Goal: Task Accomplishment & Management: Complete application form

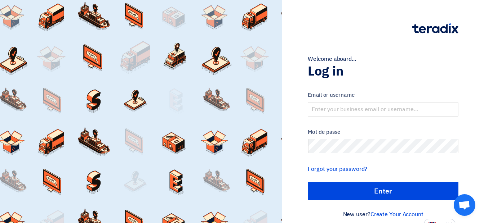
scroll to position [7, 0]
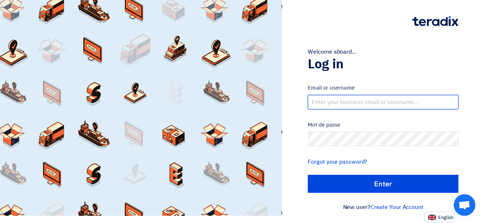
click at [315, 97] on input "text" at bounding box center [383, 102] width 151 height 14
type input "[EMAIL_ADDRESS][DOMAIN_NAME]"
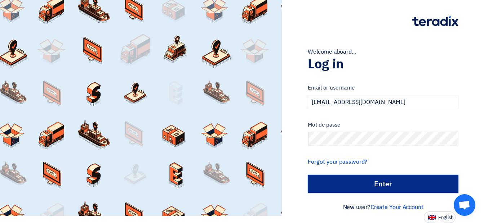
click at [329, 183] on input "الدخول" at bounding box center [383, 184] width 151 height 18
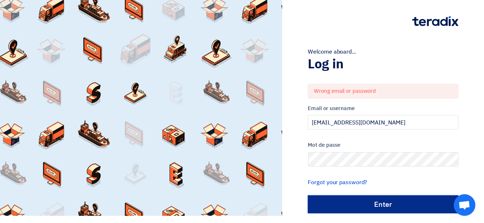
click at [359, 202] on input "الدخول" at bounding box center [383, 205] width 151 height 18
type input "Sign in"
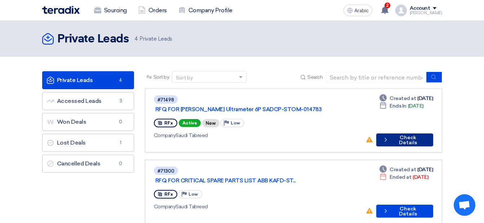
click at [408, 134] on button "Check details Check Details" at bounding box center [404, 140] width 57 height 13
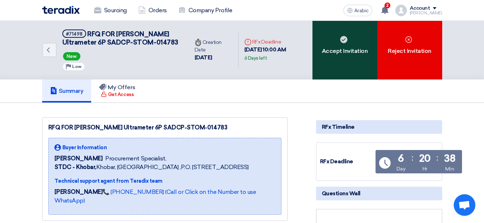
click at [333, 56] on div "Accept Invitation" at bounding box center [344, 50] width 65 height 59
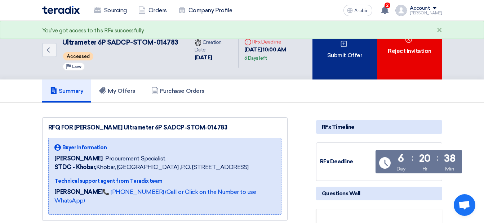
click at [360, 61] on div "Submit Offer" at bounding box center [344, 50] width 65 height 59
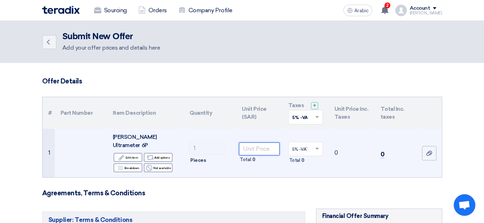
click at [261, 144] on input "number" at bounding box center [259, 149] width 40 height 13
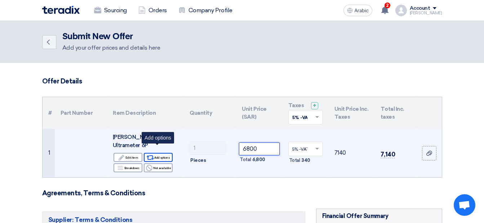
type input "6800"
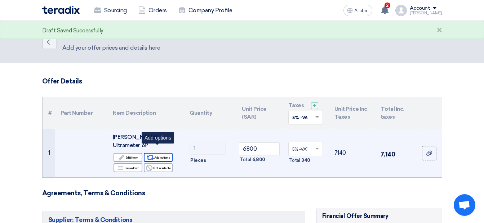
click at [162, 155] on font "Add options" at bounding box center [161, 158] width 15 height 6
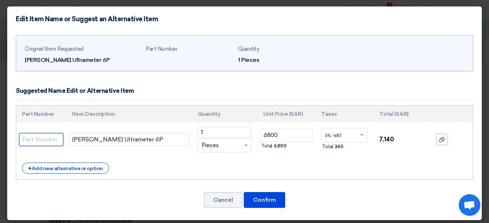
click at [51, 138] on input "text" at bounding box center [41, 139] width 44 height 13
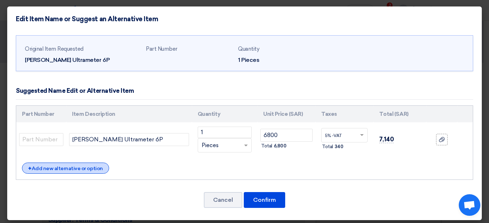
click at [67, 167] on font "Add new alternative or option" at bounding box center [67, 169] width 71 height 6
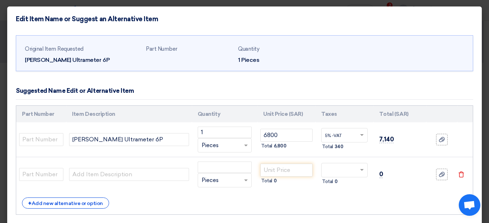
click at [459, 173] on use at bounding box center [461, 175] width 5 height 6
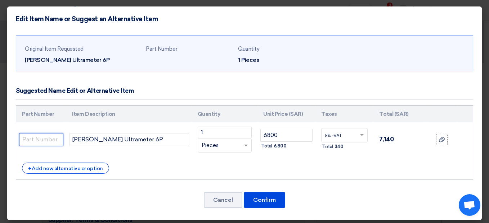
click at [52, 136] on input "text" at bounding box center [41, 139] width 44 height 13
paste input "Ultra Meter 6PII FCE"
type input "Ultra Meter 6PII FCE"
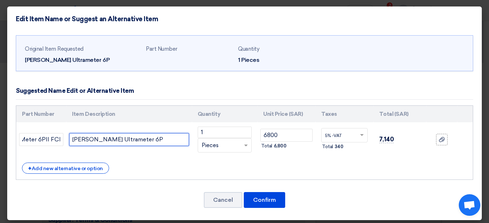
scroll to position [0, 0]
drag, startPoint x: 142, startPoint y: 139, endPoint x: 72, endPoint y: 137, distance: 69.6
click at [72, 137] on input "[PERSON_NAME] Ultrameter 6P" at bounding box center [129, 139] width 120 height 13
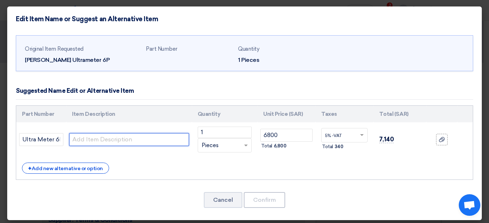
type input "[PERSON_NAME] Ultrameter 6P"
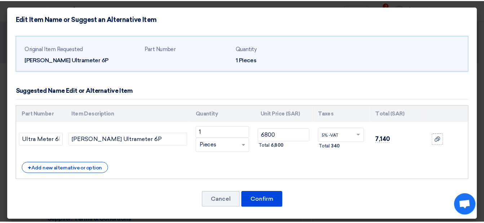
scroll to position [4, 0]
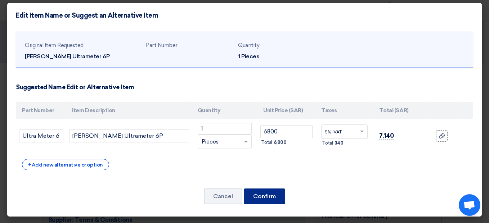
click at [276, 192] on button "Confirm" at bounding box center [264, 197] width 41 height 16
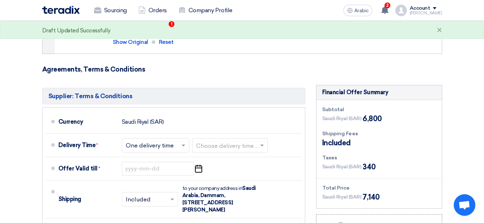
scroll to position [144, 0]
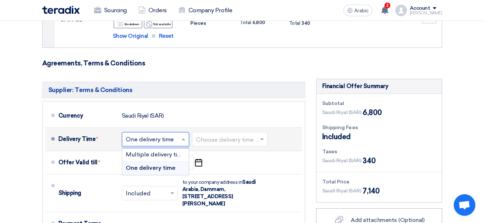
click at [180, 136] on span at bounding box center [184, 139] width 9 height 7
click at [174, 165] on span "One delivery time" at bounding box center [151, 168] width 50 height 7
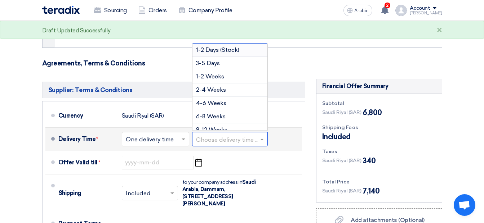
click at [206, 135] on input "text" at bounding box center [230, 140] width 68 height 10
click at [238, 70] on div "1-2 Weeks" at bounding box center [229, 76] width 75 height 13
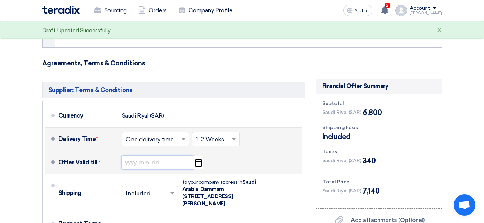
click at [168, 156] on input at bounding box center [158, 163] width 72 height 14
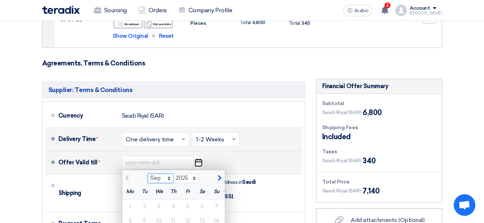
click at [168, 174] on select "Sep Oct Nov Dec" at bounding box center [161, 178] width 26 height 9
select select "10"
click at [148, 174] on select "Sep Oct Nov Dec" at bounding box center [161, 178] width 26 height 9
click at [216, 200] on div "5" at bounding box center [216, 207] width 14 height 14
type input "[DATE]"
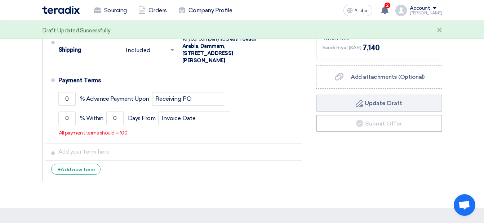
scroll to position [288, 0]
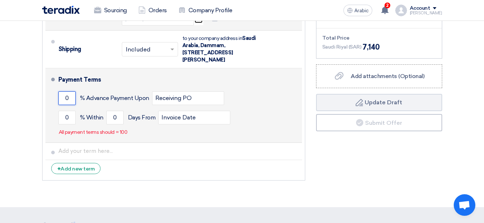
click at [68, 91] on input "0" at bounding box center [66, 98] width 17 height 14
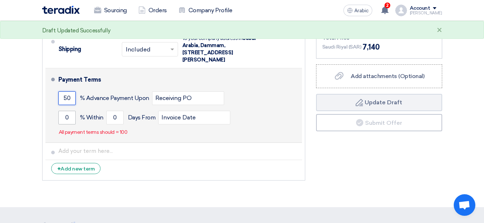
type input "50"
click at [70, 111] on input "0" at bounding box center [66, 118] width 17 height 14
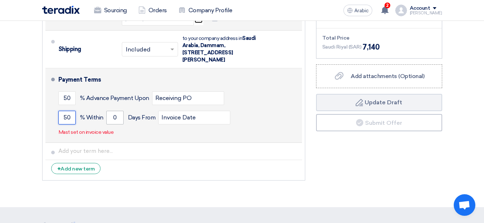
type input "50"
click at [115, 111] on input "0" at bounding box center [114, 118] width 17 height 14
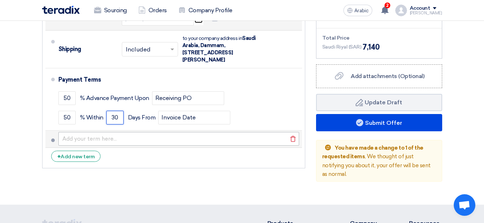
type input "30"
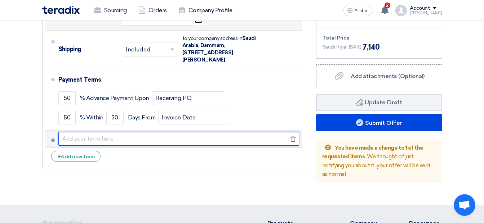
click at [119, 134] on input "text" at bounding box center [178, 139] width 241 height 14
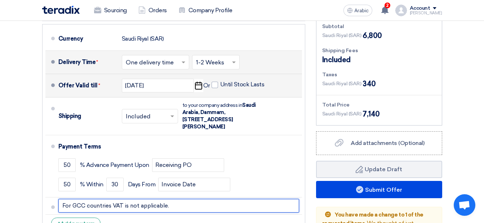
scroll to position [222, 0]
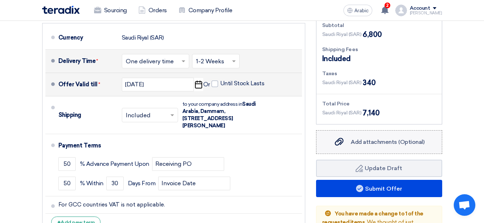
click at [377, 139] on span "Add attachments (Optional)" at bounding box center [387, 142] width 74 height 7
click at [0, 0] on input "Add attachments (Optional) Add attachments (Optional)" at bounding box center [0, 0] width 0 height 0
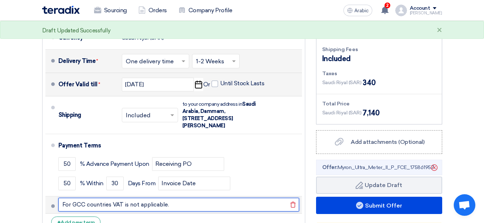
click at [175, 198] on input "For GCC countries VAT is not applicable." at bounding box center [178, 205] width 241 height 14
click at [316, 177] on button "Draft Update Draft" at bounding box center [379, 185] width 126 height 17
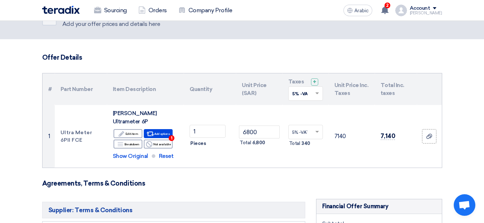
scroll to position [23, 0]
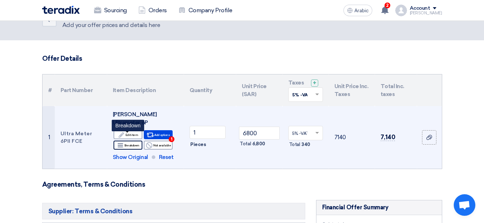
type input "For GCC countries VAT is not applicable. DATASHEET ATTACHED FOR REFERENCE."
click at [135, 143] on font "Breakdown" at bounding box center [131, 146] width 15 height 6
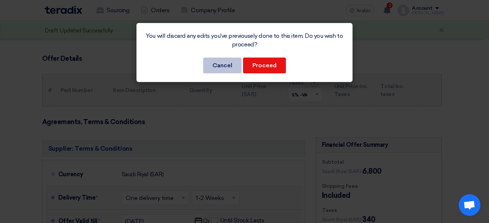
click at [221, 66] on button "Cancel" at bounding box center [222, 66] width 39 height 16
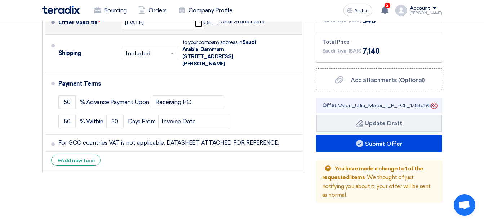
scroll to position [285, 0]
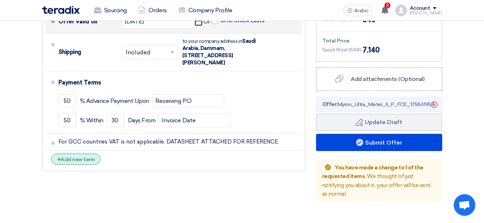
click at [91, 157] on font "Add new term" at bounding box center [78, 160] width 34 height 6
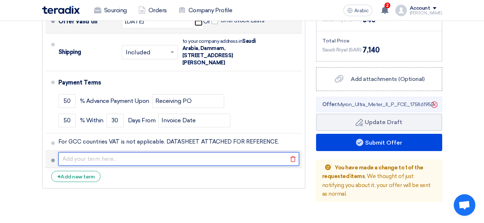
click at [91, 152] on input "text" at bounding box center [178, 159] width 241 height 14
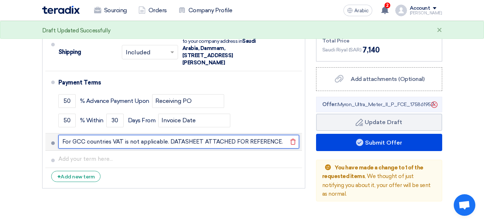
drag, startPoint x: 279, startPoint y: 134, endPoint x: 168, endPoint y: 136, distance: 111.0
click at [168, 136] on input "For GCC countries VAT is not applicable. DATASHEET ATTACHED FOR REFERENCE." at bounding box center [178, 142] width 241 height 14
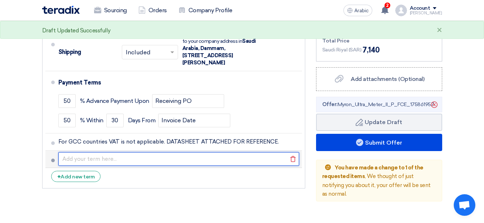
click at [113, 152] on input "text" at bounding box center [178, 159] width 241 height 14
paste input "DATASHEET ATTACHED FOR REFERENCE."
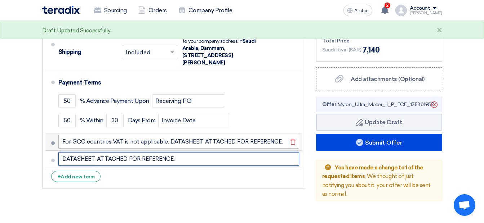
type input "DATASHEET ATTACHED FOR REFERENCE."
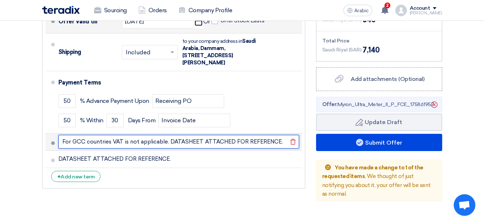
drag, startPoint x: 278, startPoint y: 133, endPoint x: 169, endPoint y: 137, distance: 109.6
click at [169, 137] on input "For GCC countries VAT is not applicable. DATASHEET ATTACHED FOR REFERENCE." at bounding box center [178, 142] width 241 height 14
type input "For GCC countries VAT is not applicable."
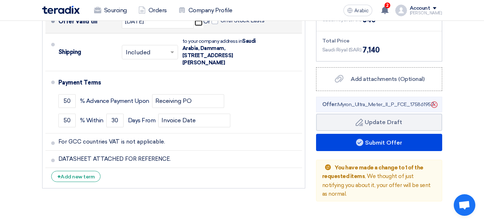
click at [162, 185] on section "Offer Details # Part Number Item Description Quantity Unit Price (SAR) Taxes + …" at bounding box center [242, 1] width 484 height 447
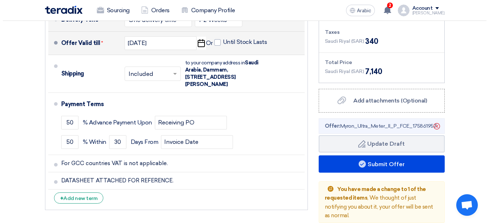
scroll to position [265, 0]
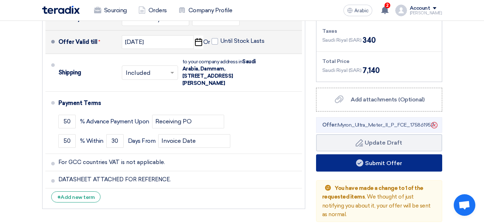
click at [397, 155] on button "Submit Offer" at bounding box center [379, 163] width 126 height 17
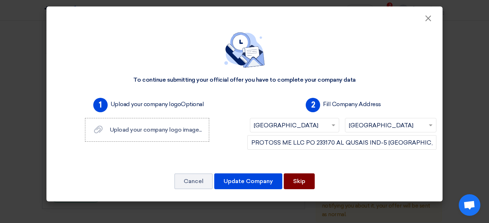
click at [304, 184] on button "Skip" at bounding box center [299, 182] width 31 height 16
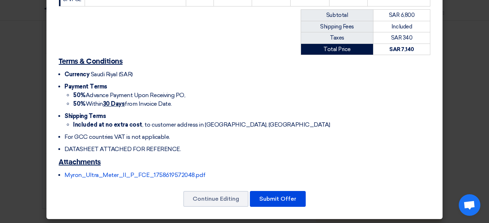
scroll to position [165, 0]
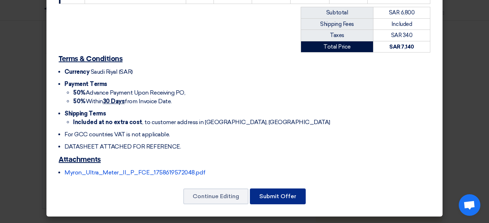
click at [294, 202] on button "Submit Offer" at bounding box center [278, 197] width 56 height 16
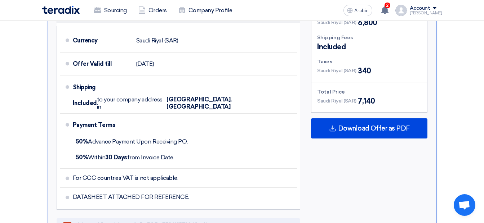
scroll to position [375, 0]
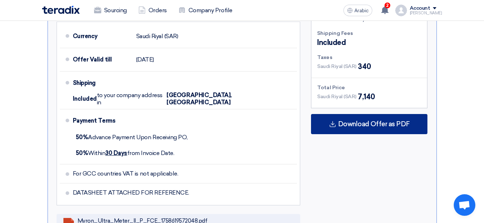
click at [390, 121] on span "Download Offer as PDF" at bounding box center [374, 124] width 72 height 6
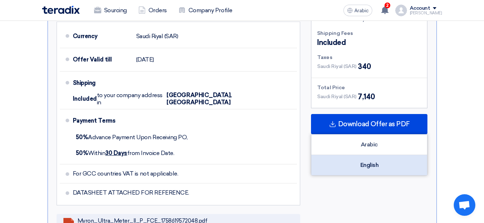
click at [375, 157] on div "English" at bounding box center [369, 165] width 116 height 20
